Goal: Task Accomplishment & Management: Manage account settings

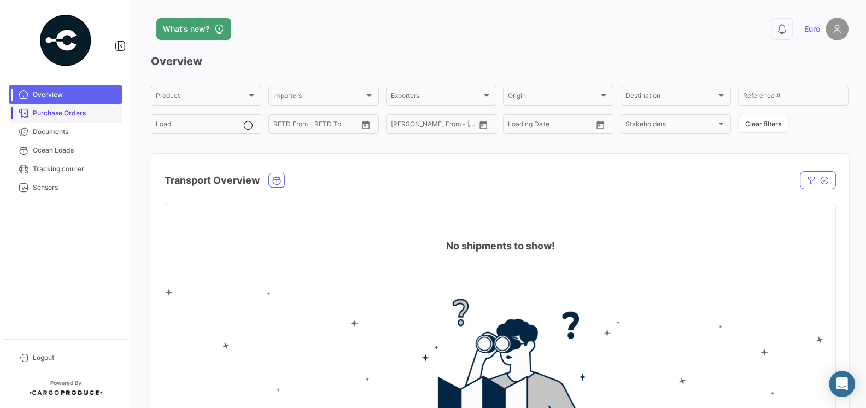
click at [74, 116] on span "Purchase Orders" at bounding box center [75, 113] width 85 height 10
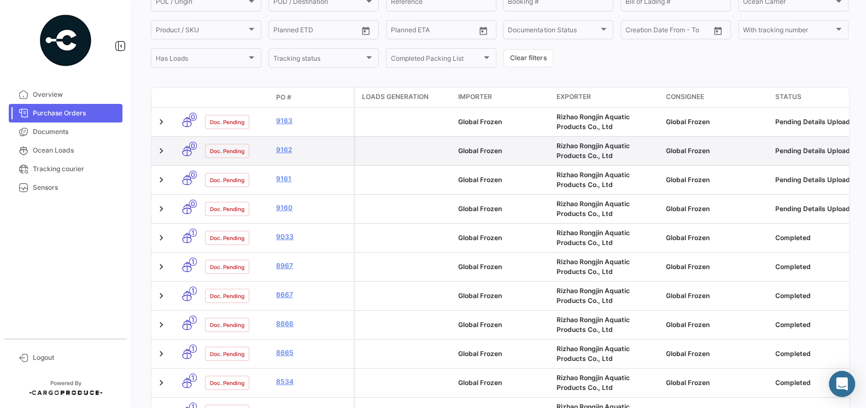
scroll to position [140, 0]
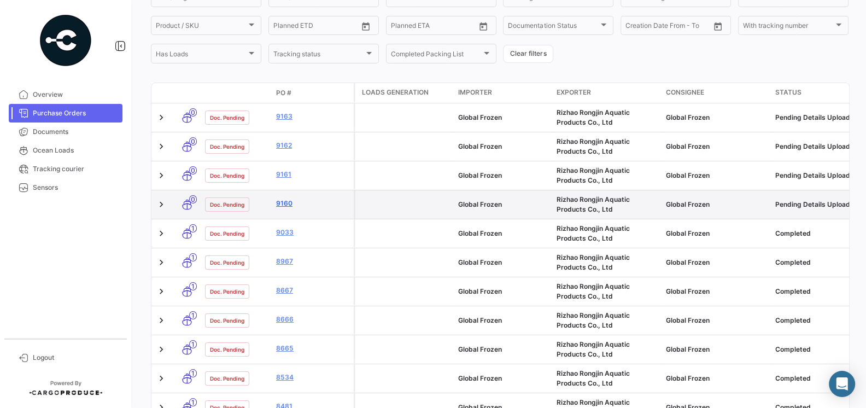
click at [284, 205] on link "9160" at bounding box center [312, 204] width 73 height 10
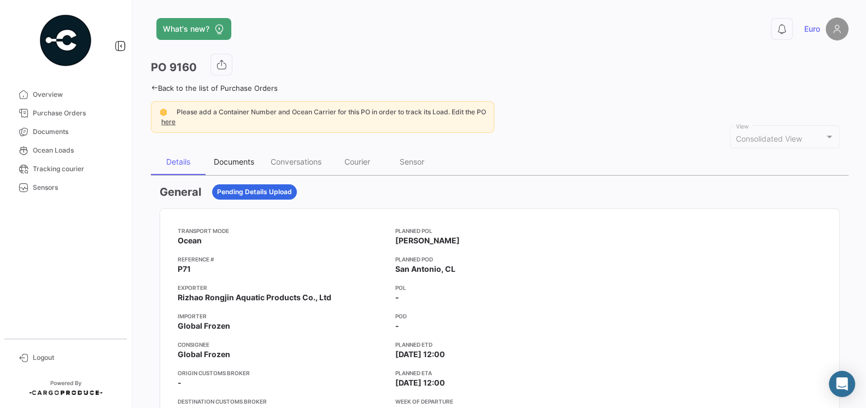
click at [240, 161] on div "Documents" at bounding box center [234, 161] width 40 height 9
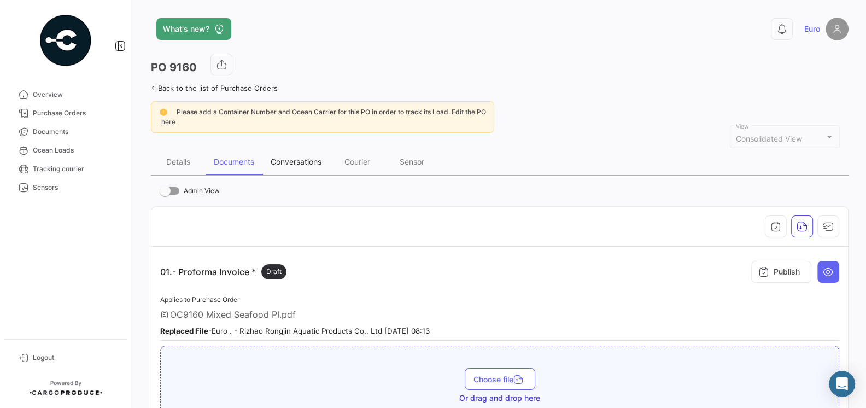
click at [289, 164] on div "Conversations" at bounding box center [296, 161] width 51 height 9
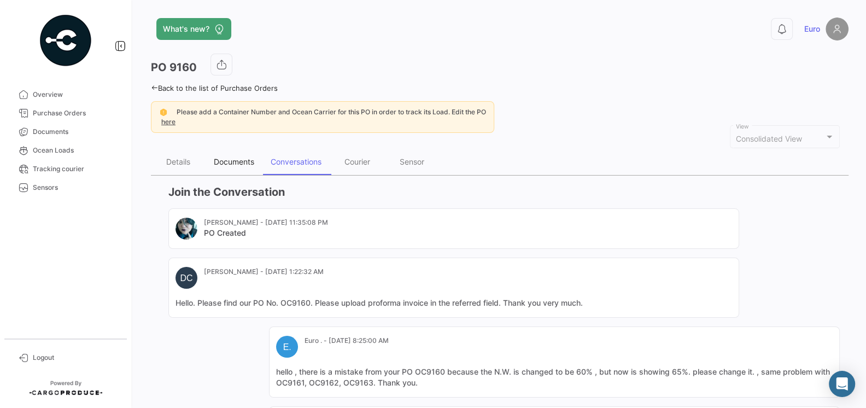
click at [226, 157] on div "Documents" at bounding box center [234, 161] width 40 height 9
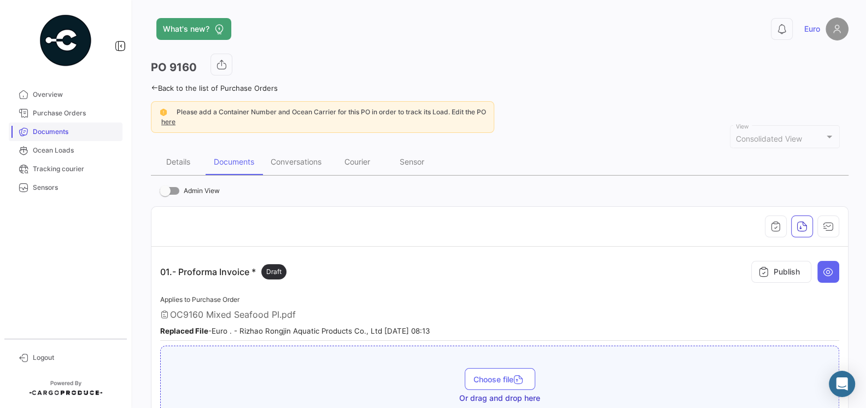
click at [60, 136] on span "Documents" at bounding box center [75, 132] width 85 height 10
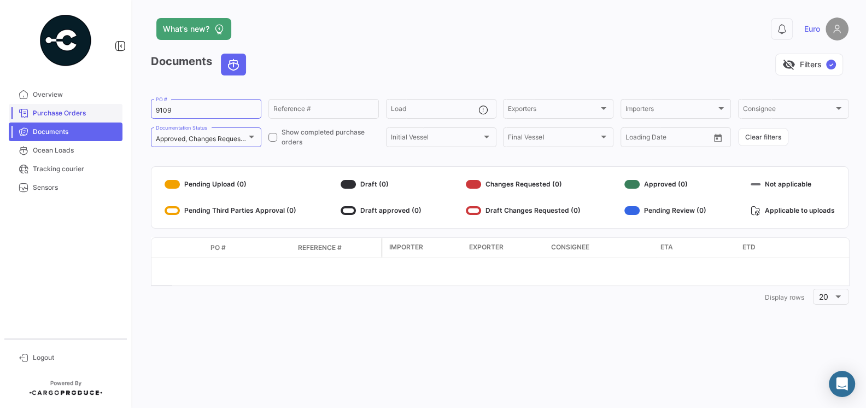
click at [60, 115] on span "Purchase Orders" at bounding box center [75, 113] width 85 height 10
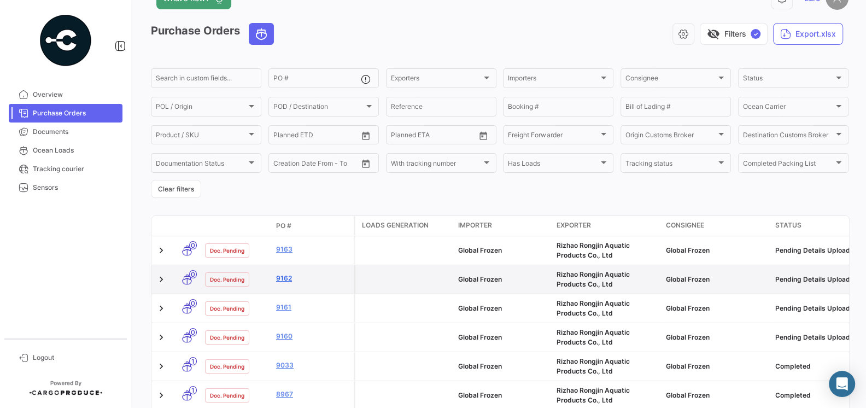
scroll to position [34, 0]
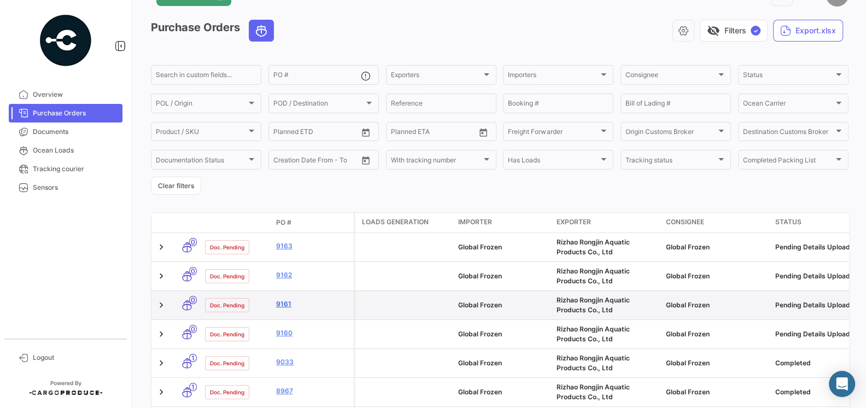
click at [289, 305] on link "9161" at bounding box center [312, 304] width 73 height 10
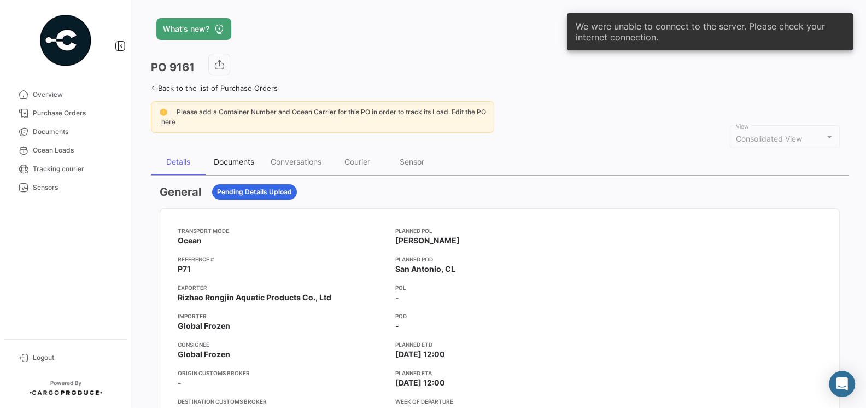
click at [232, 160] on div "Documents" at bounding box center [234, 161] width 40 height 9
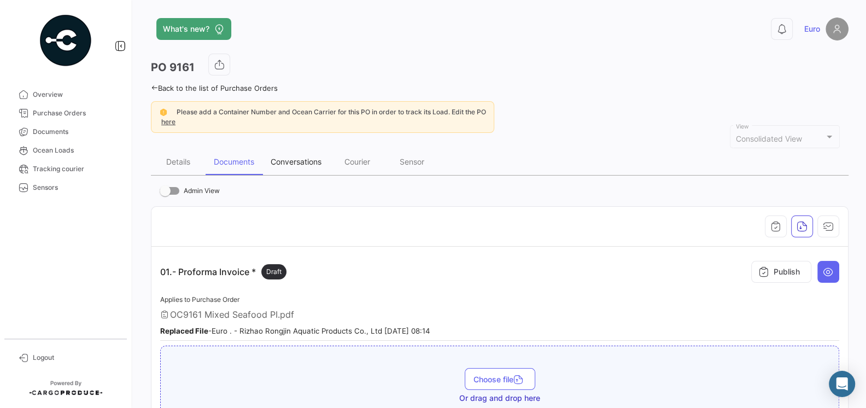
click at [292, 161] on div "Conversations" at bounding box center [296, 161] width 51 height 9
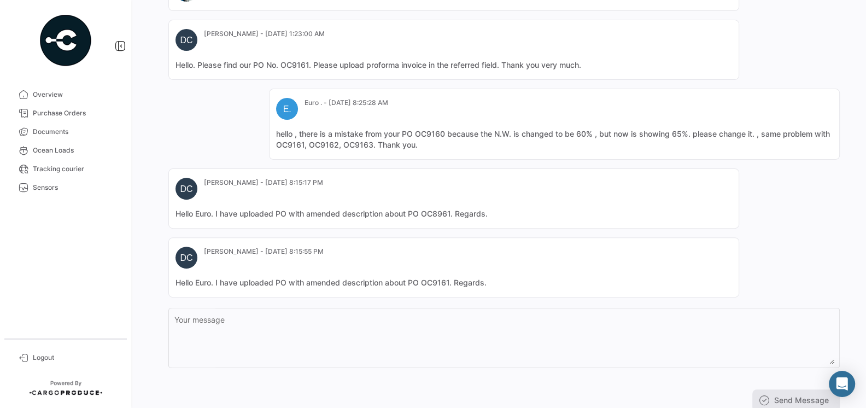
scroll to position [272, 0]
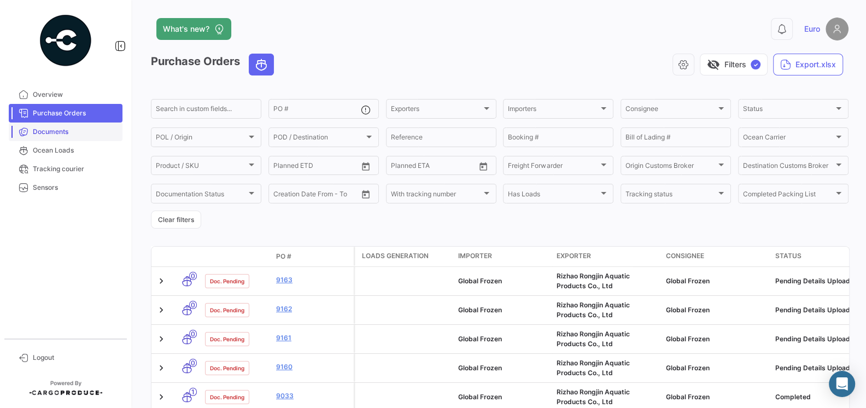
click at [55, 134] on span "Documents" at bounding box center [75, 132] width 85 height 10
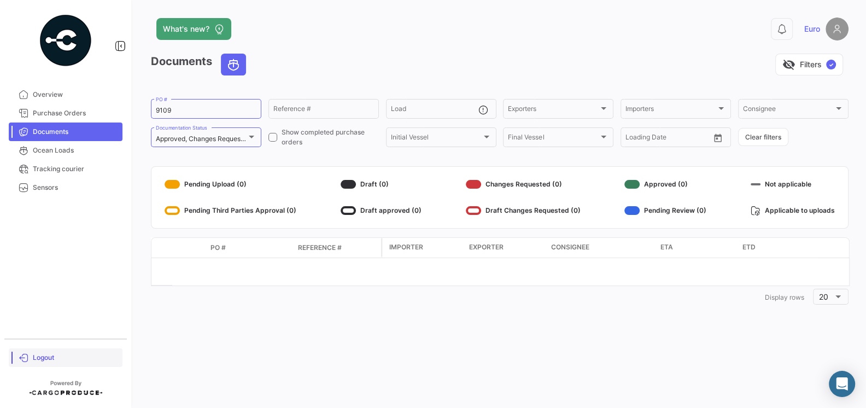
click at [51, 353] on span "Logout" at bounding box center [75, 358] width 85 height 10
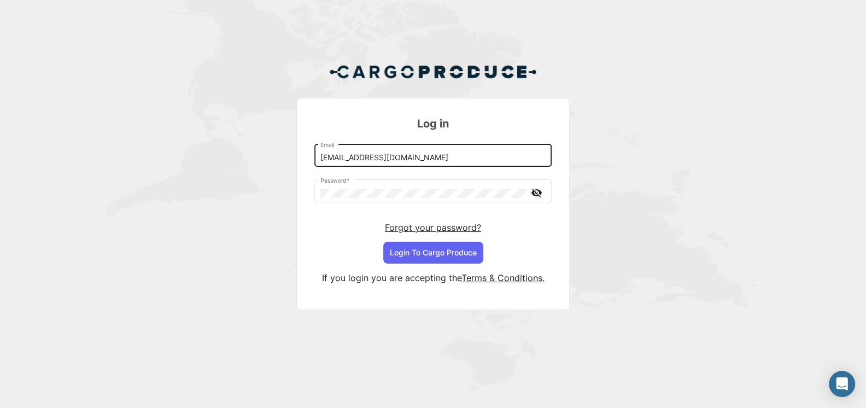
click at [369, 158] on input "[EMAIL_ADDRESS][DOMAIN_NAME]" at bounding box center [434, 157] width 226 height 9
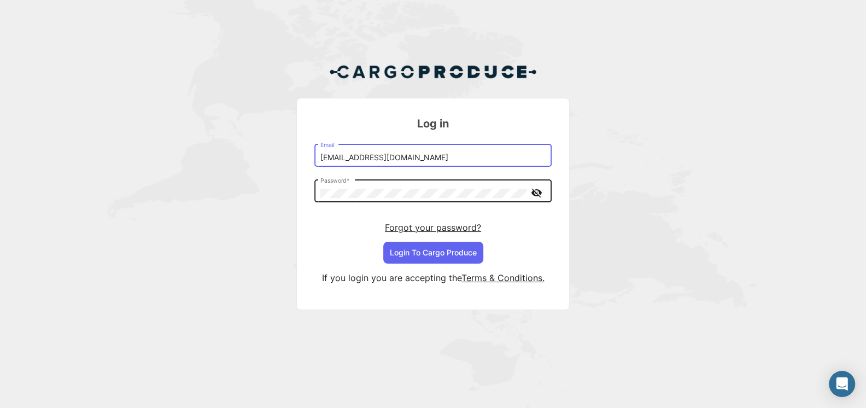
type input "[EMAIL_ADDRESS][DOMAIN_NAME]"
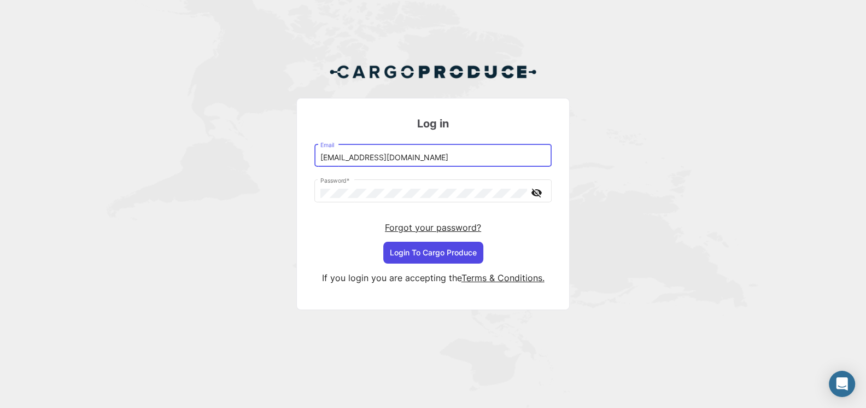
click at [434, 250] on button "Login To Cargo Produce" at bounding box center [433, 253] width 100 height 22
